Goal: Information Seeking & Learning: Learn about a topic

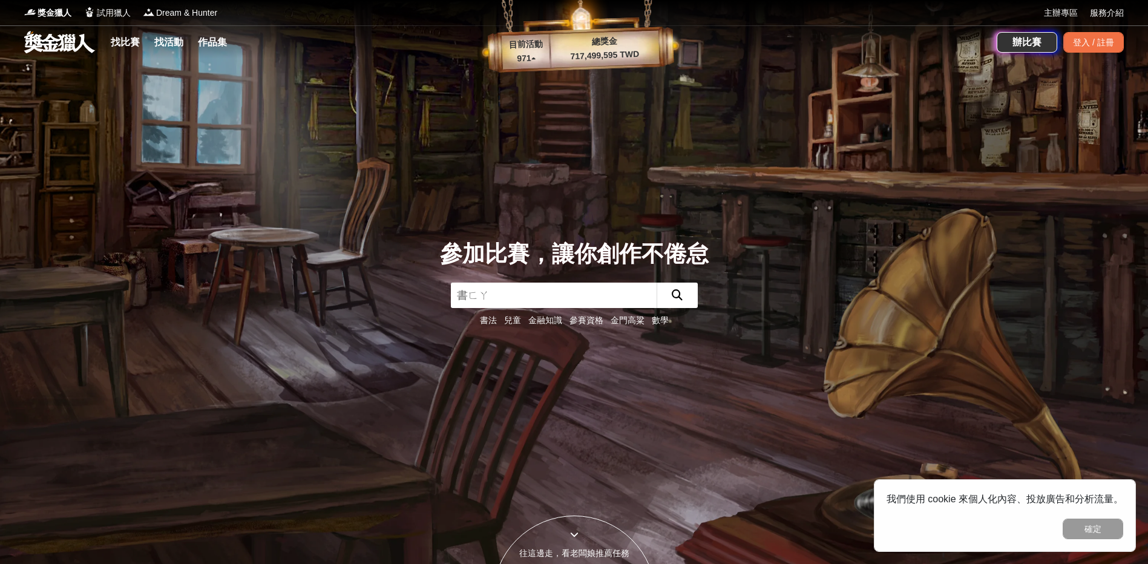
type input "書法"
click button "submit" at bounding box center [676, 295] width 41 height 25
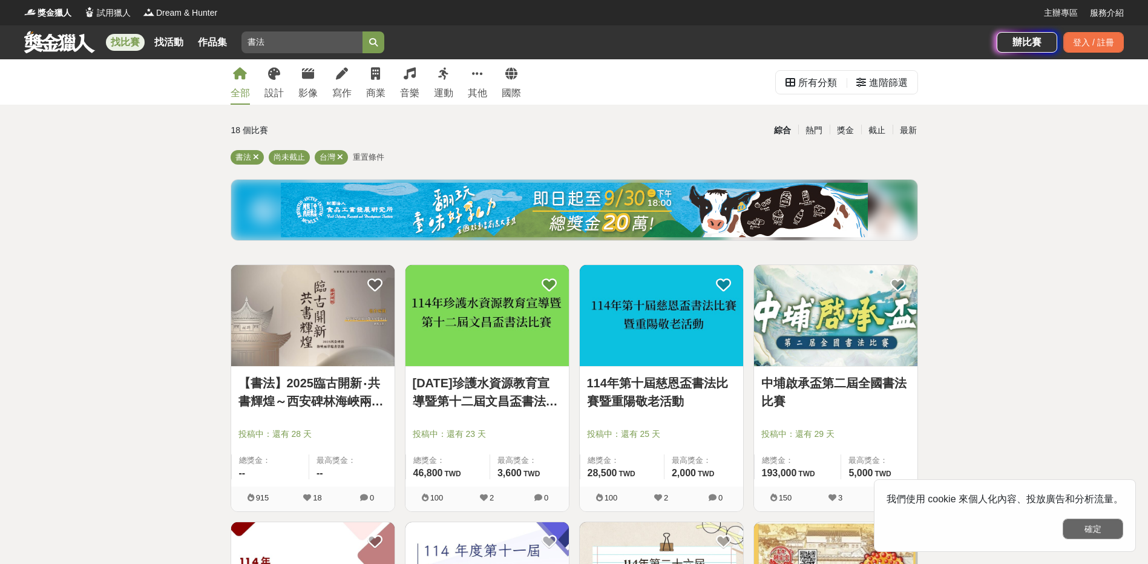
click at [1082, 521] on button "確定" at bounding box center [1092, 528] width 60 height 21
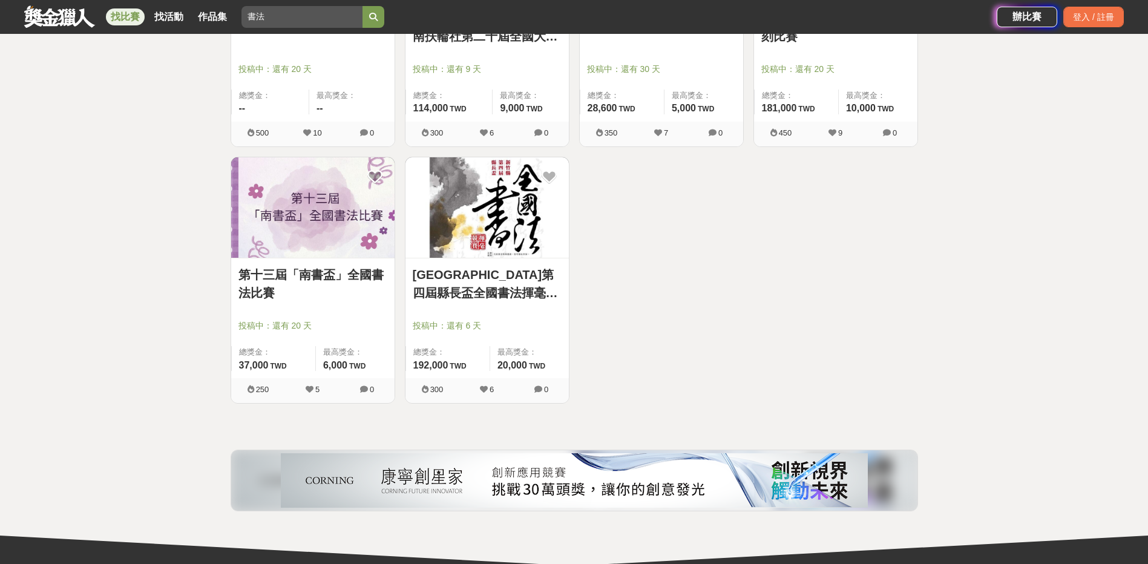
scroll to position [1210, 0]
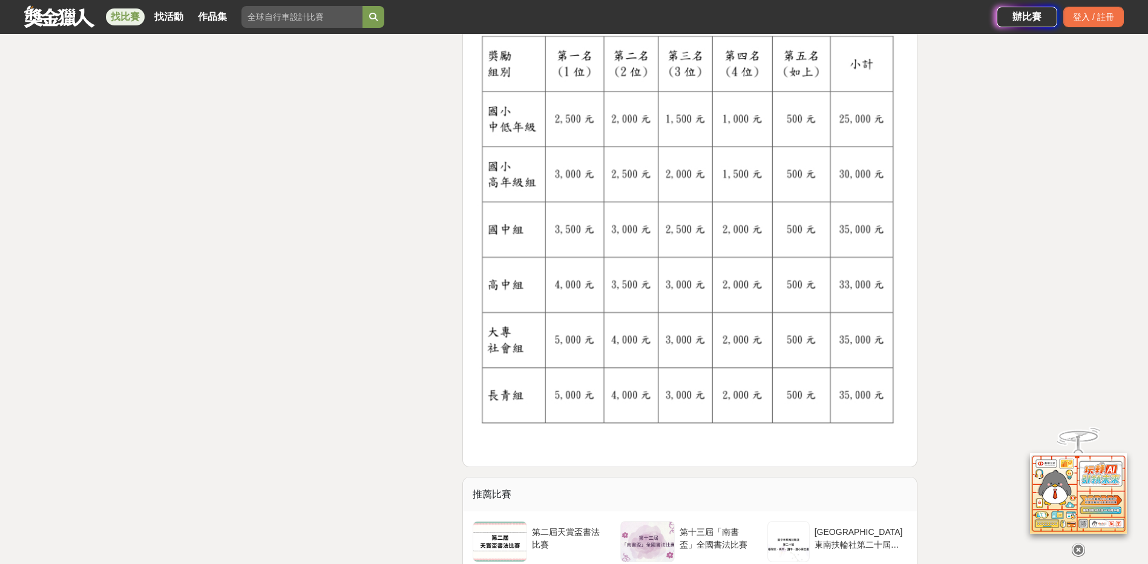
scroll to position [1452, 0]
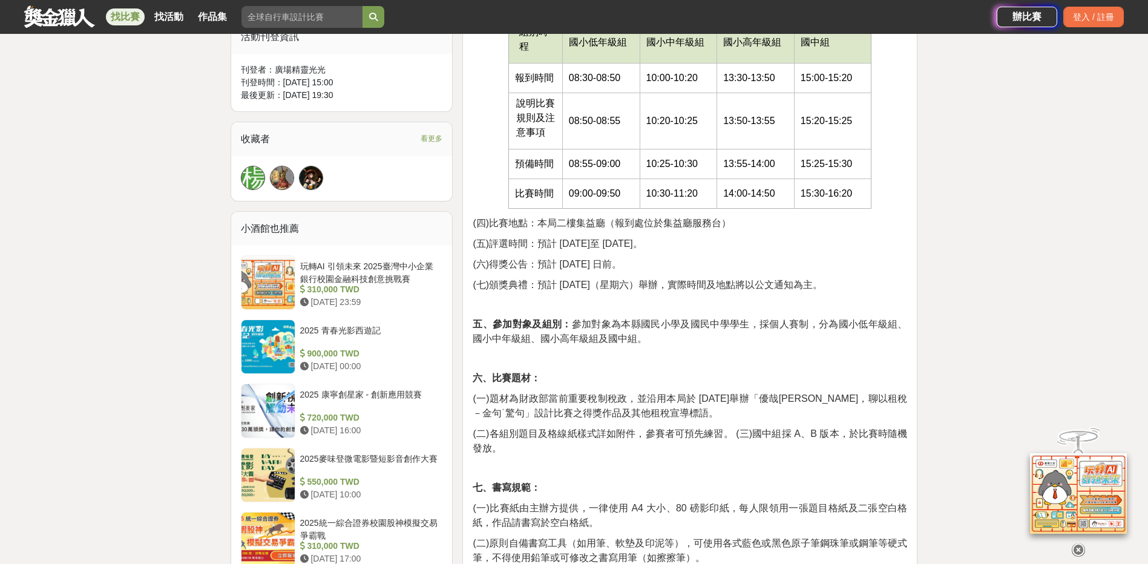
scroll to position [847, 0]
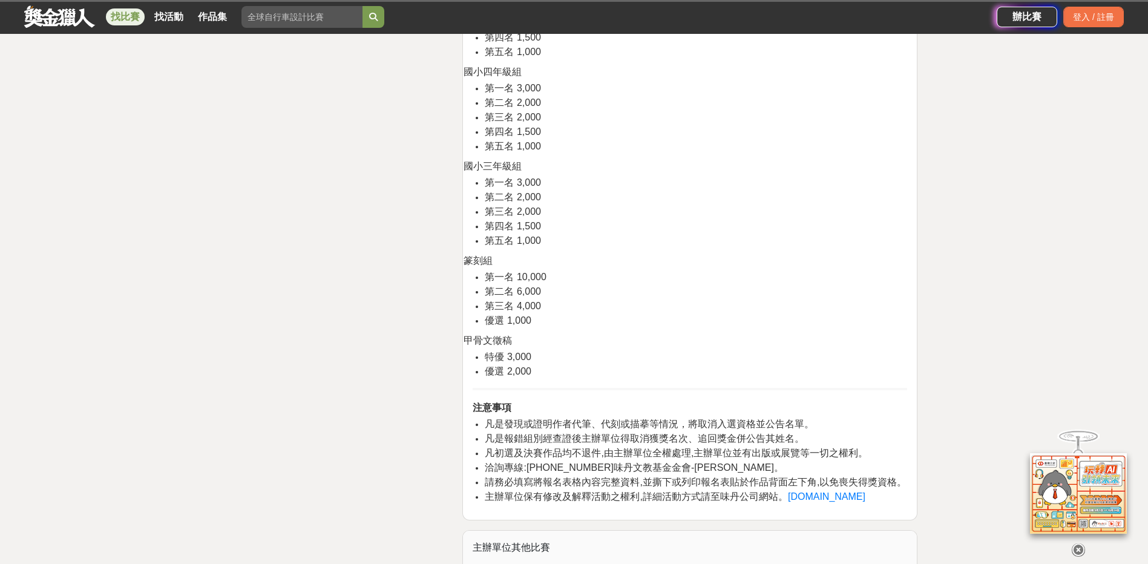
scroll to position [2057, 0]
